Goal: Information Seeking & Learning: Find specific fact

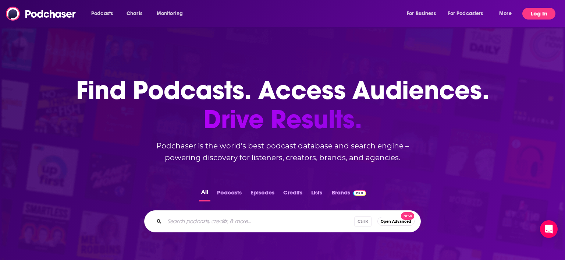
click at [531, 17] on button "Log In" at bounding box center [539, 14] width 33 height 12
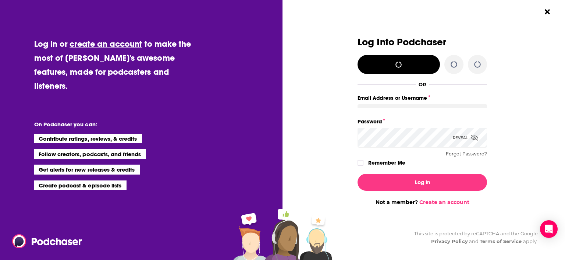
type input "StraussPodchaser"
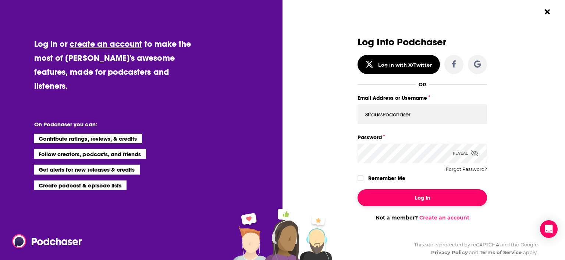
click at [420, 197] on button "Log In" at bounding box center [423, 197] width 130 height 17
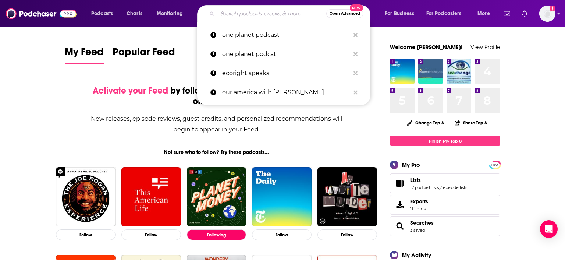
click at [271, 17] on input "Search podcasts, credits, & more..." at bounding box center [271, 14] width 109 height 12
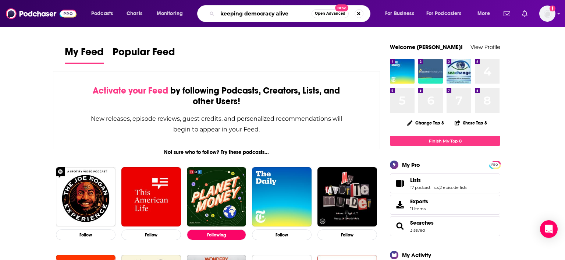
type input "keeping democracy alive"
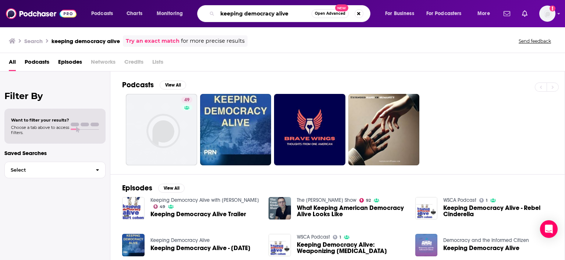
click at [304, 17] on input "keeping democracy alive" at bounding box center [264, 14] width 94 height 12
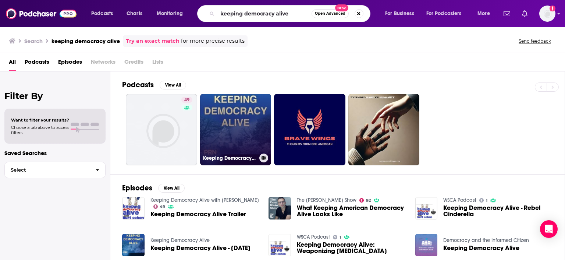
click at [241, 129] on link "Keeping Democracy Alive" at bounding box center [235, 129] width 71 height 71
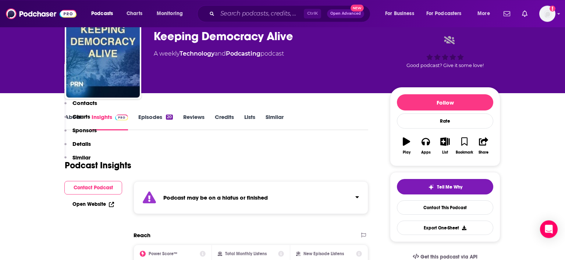
scroll to position [233, 0]
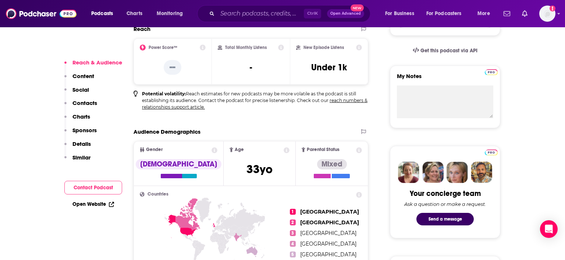
click at [91, 102] on p "Contacts" at bounding box center [84, 102] width 25 height 7
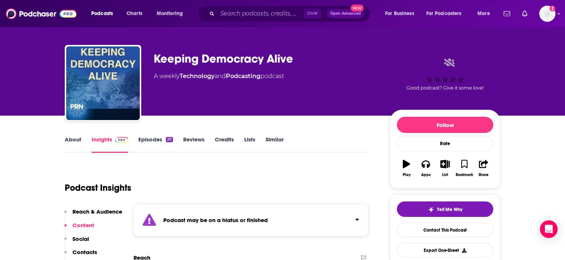
scroll to position [0, 0]
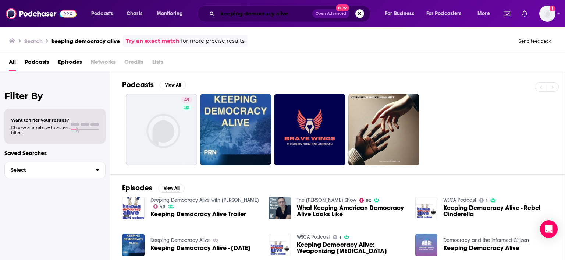
drag, startPoint x: 293, startPoint y: 17, endPoint x: 301, endPoint y: 6, distance: 13.7
click at [293, 17] on input "keeping democracy alive" at bounding box center [264, 14] width 95 height 12
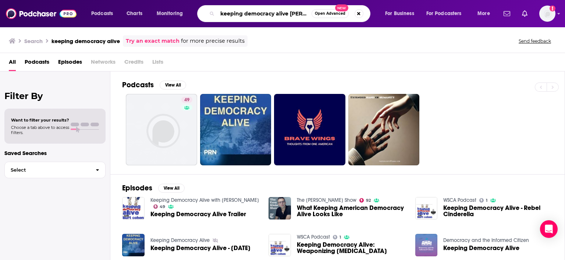
type input "keeping democracy alive [PERSON_NAME]"
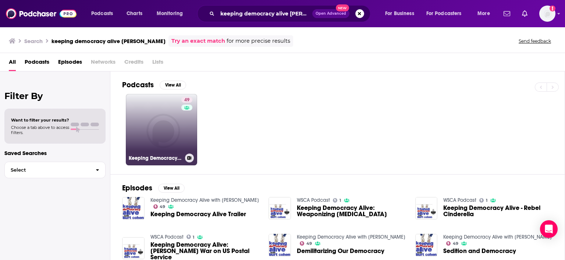
click at [162, 119] on link "49 Keeping Democracy Alive with [PERSON_NAME]" at bounding box center [161, 129] width 71 height 71
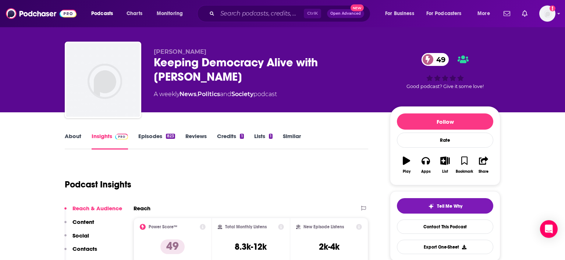
scroll to position [78, 0]
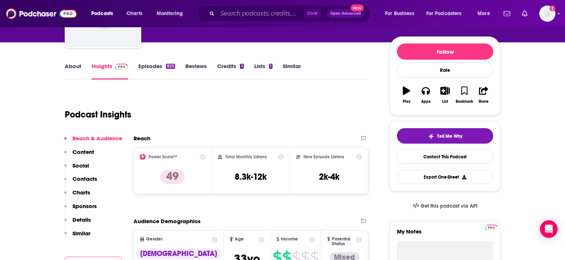
click at [86, 188] on button "Contacts" at bounding box center [80, 182] width 33 height 14
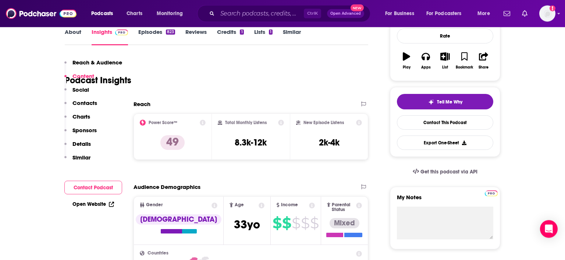
scroll to position [0, 0]
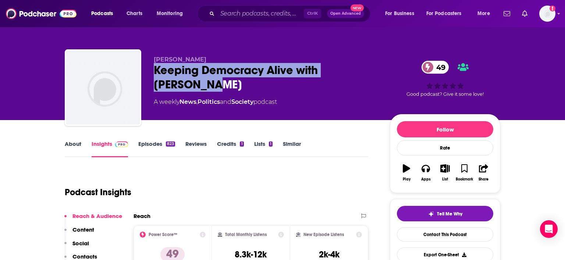
drag, startPoint x: 202, startPoint y: 85, endPoint x: 154, endPoint y: 68, distance: 50.4
click at [154, 68] on div "Keeping Democracy Alive with [PERSON_NAME] 49" at bounding box center [266, 77] width 224 height 29
copy h2 "Keeping Democracy Alive with [PERSON_NAME]"
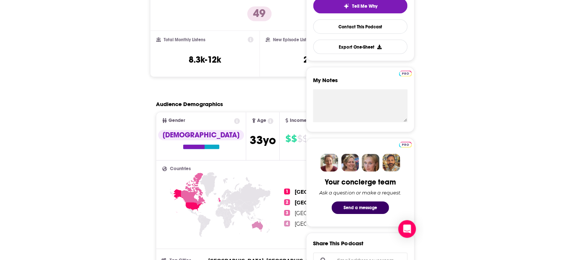
scroll to position [194, 0]
